Goal: Information Seeking & Learning: Learn about a topic

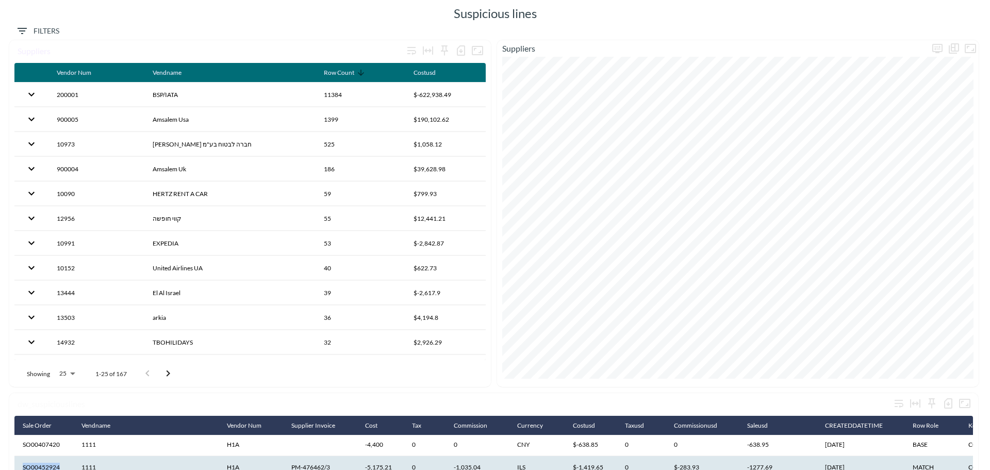
scroll to position [187, 0]
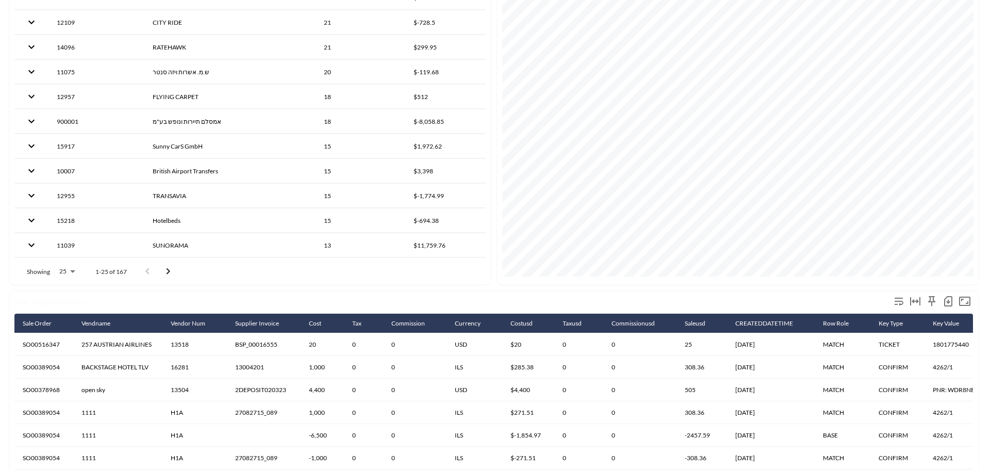
scroll to position [103, 0]
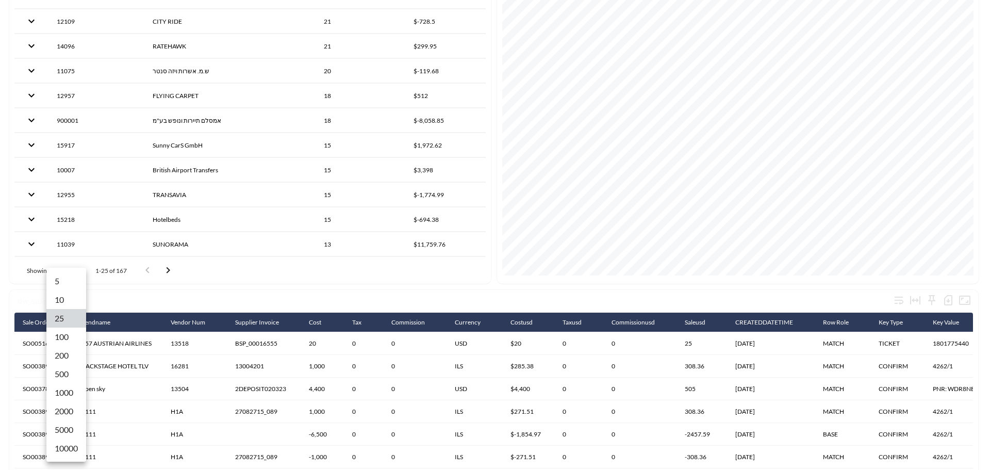
click at [65, 267] on body "BI.P.EYE, Interactive Analytics Dashboards Suspicious lines Filters dw_suspicio…" at bounding box center [495, 235] width 990 height 470
click at [69, 411] on li "2000" at bounding box center [66, 411] width 40 height 19
type input "2000"
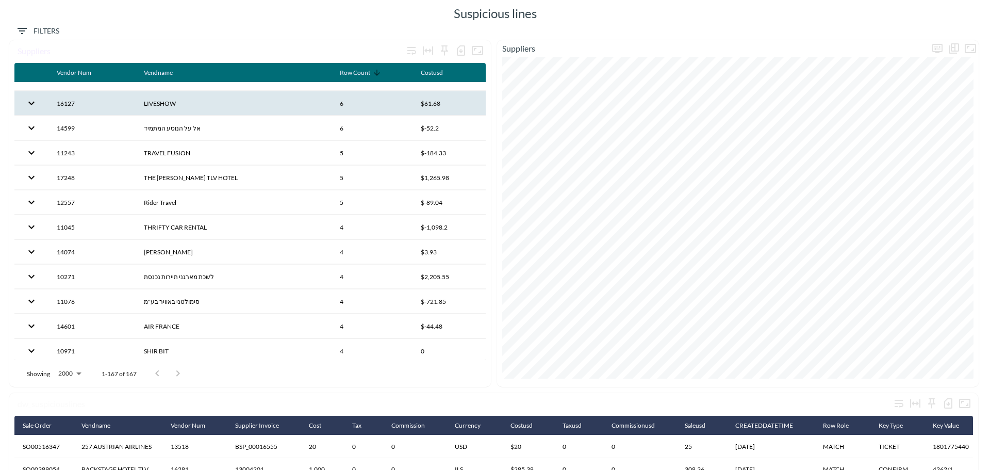
scroll to position [1012, 0]
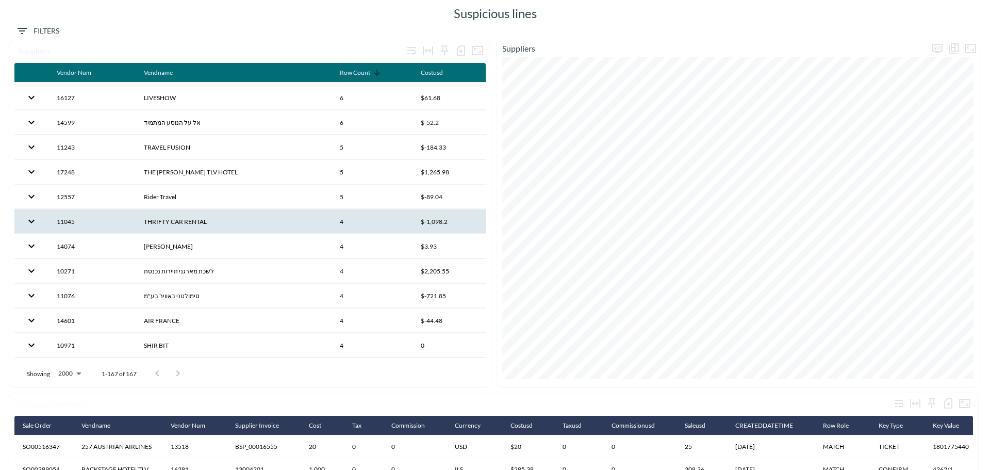
click at [429, 222] on th "$‎-1,098.2" at bounding box center [448, 221] width 73 height 24
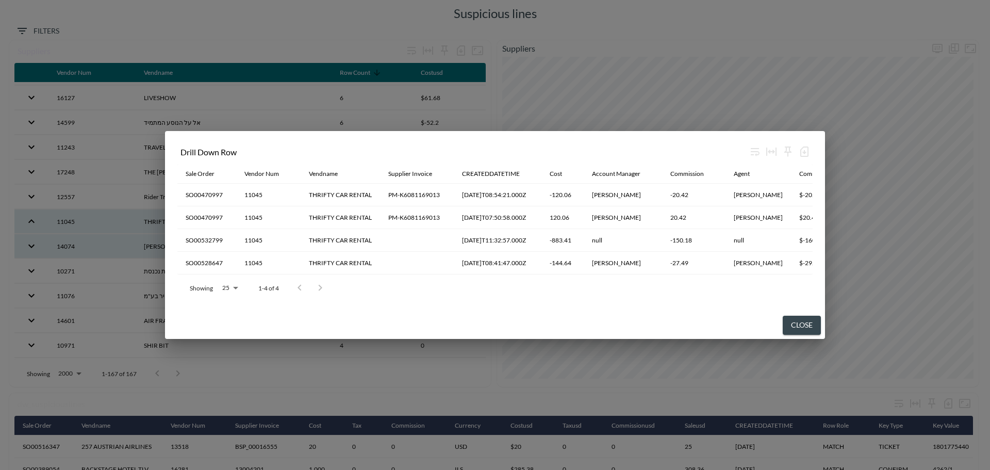
click at [432, 222] on th "PM-K6081169013" at bounding box center [417, 217] width 74 height 23
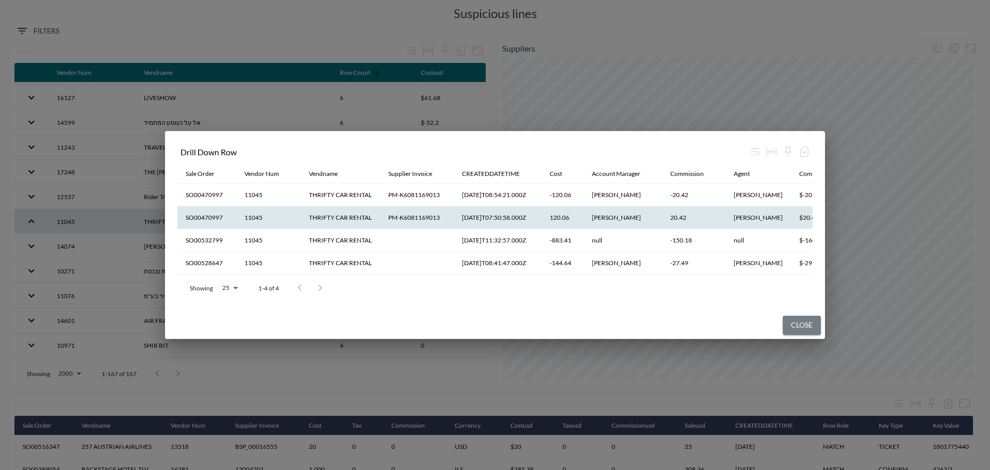
click at [799, 330] on button "Close" at bounding box center [802, 325] width 38 height 19
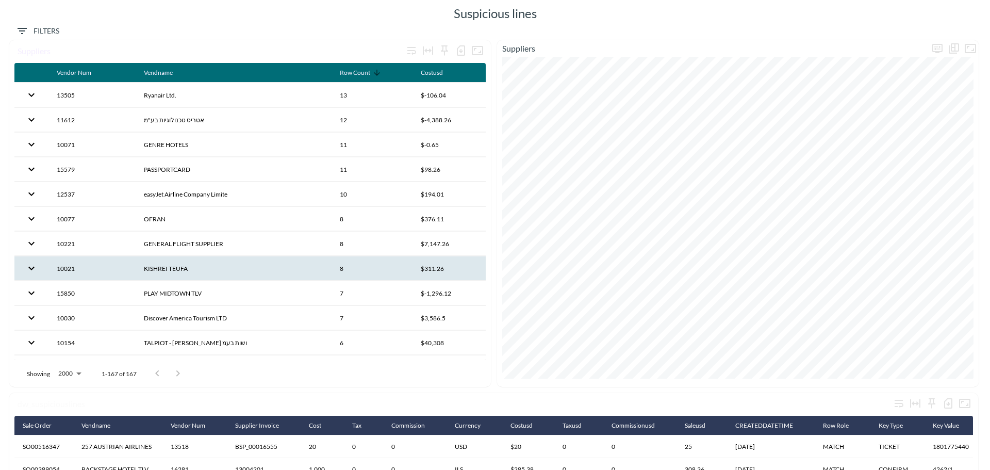
scroll to position [619, 0]
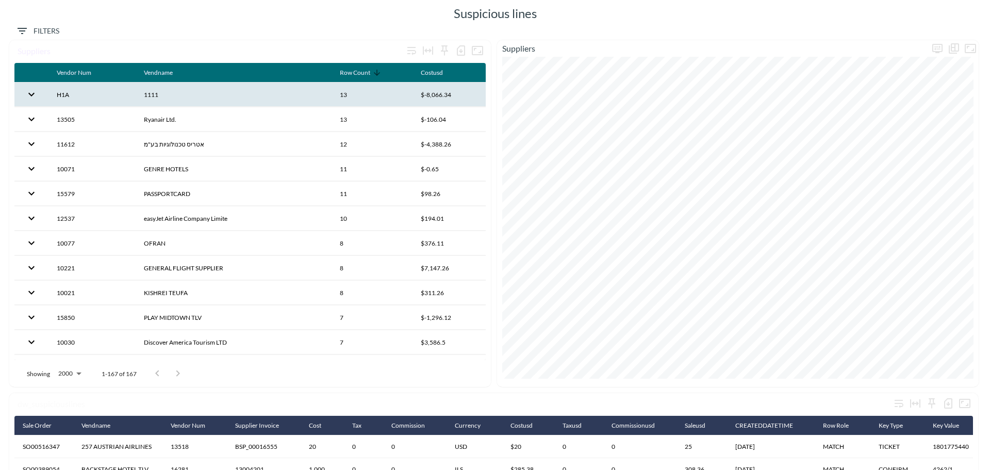
click at [445, 97] on th "$‎-8,066.34" at bounding box center [448, 94] width 73 height 24
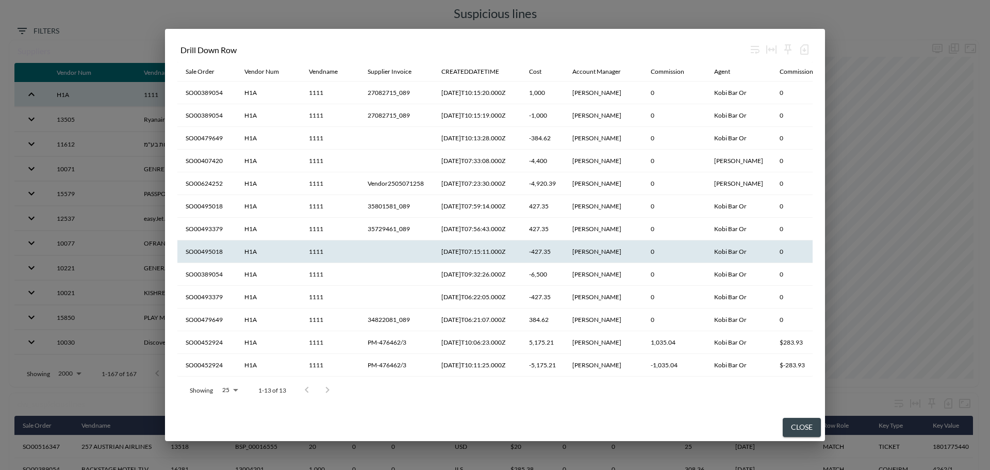
scroll to position [4, 0]
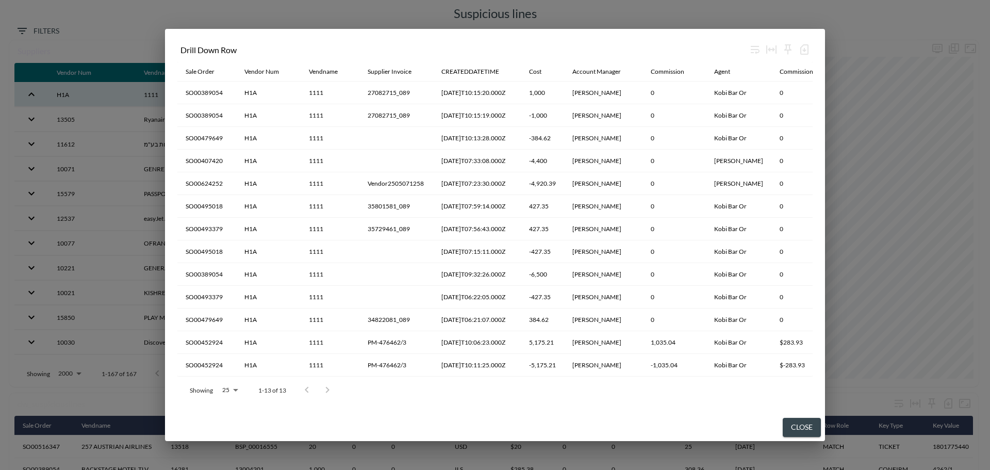
click at [804, 427] on button "Close" at bounding box center [802, 427] width 38 height 19
